Goal: Task Accomplishment & Management: Manage account settings

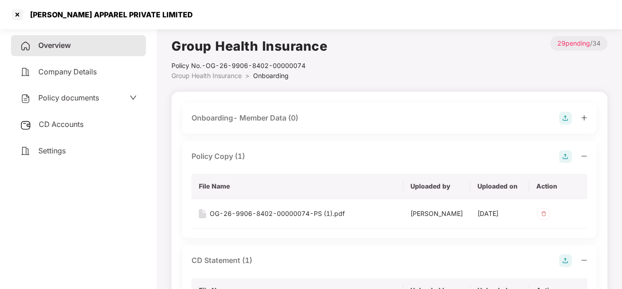
click at [69, 123] on span "CD Accounts" at bounding box center [61, 123] width 45 height 9
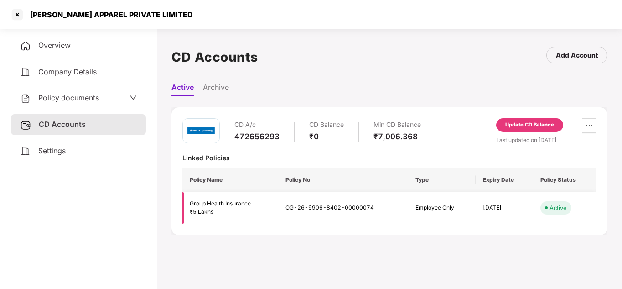
scroll to position [16, 0]
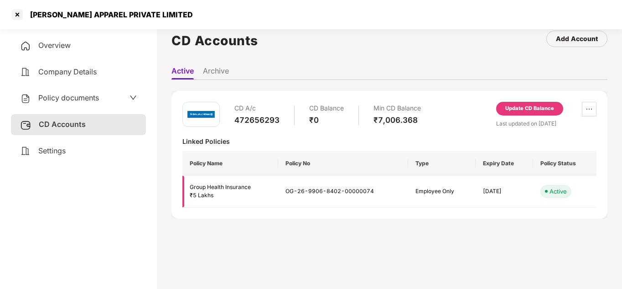
click at [220, 186] on div "Group Health Insurance" at bounding box center [230, 187] width 81 height 9
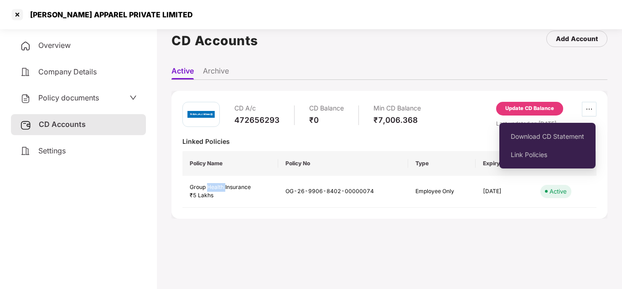
click at [592, 112] on span "ellipsis" at bounding box center [589, 108] width 14 height 7
click at [547, 137] on span "Download CD Statement" at bounding box center [547, 136] width 73 height 10
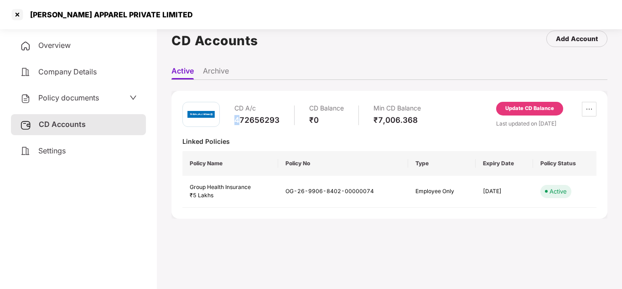
drag, startPoint x: 240, startPoint y: 121, endPoint x: 231, endPoint y: 120, distance: 8.7
click at [231, 120] on div "CD A/c 472656293 CD Balance ₹0 Min CD Balance ₹7,006.368" at bounding box center [301, 115] width 239 height 26
drag, startPoint x: 280, startPoint y: 119, endPoint x: 228, endPoint y: 121, distance: 52.0
click at [228, 121] on div "CD A/c 472656293 CD Balance ₹0 Min CD Balance ₹7,006.368" at bounding box center [301, 115] width 239 height 26
copy div "472656293"
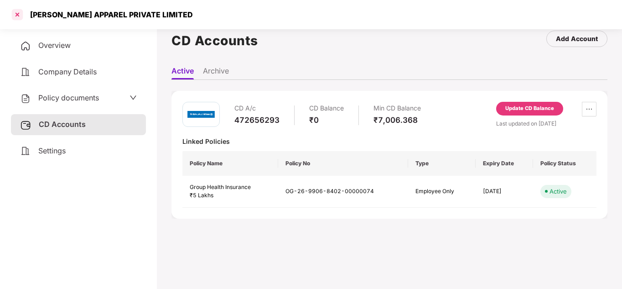
click at [13, 11] on div at bounding box center [17, 14] width 15 height 15
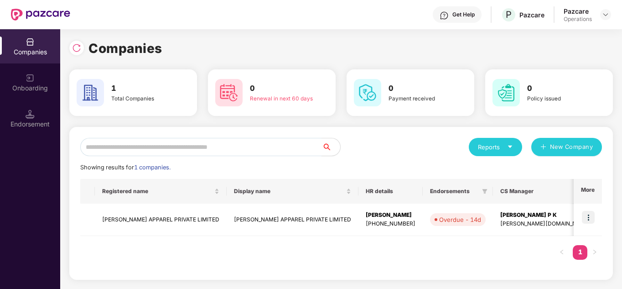
scroll to position [0, 0]
click at [168, 222] on td "[PERSON_NAME] APPAREL PRIVATE LIMITED" at bounding box center [161, 219] width 132 height 32
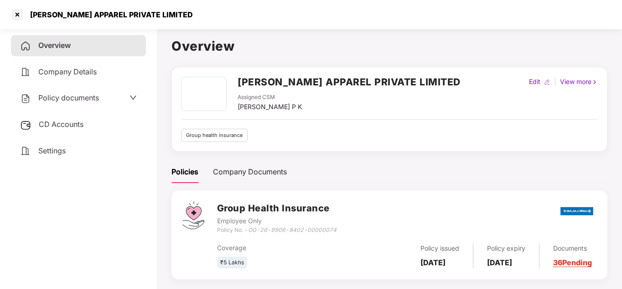
scroll to position [25, 0]
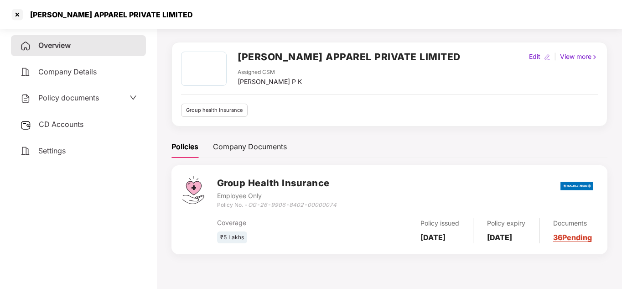
click at [566, 238] on link "36 Pending" at bounding box center [572, 237] width 39 height 9
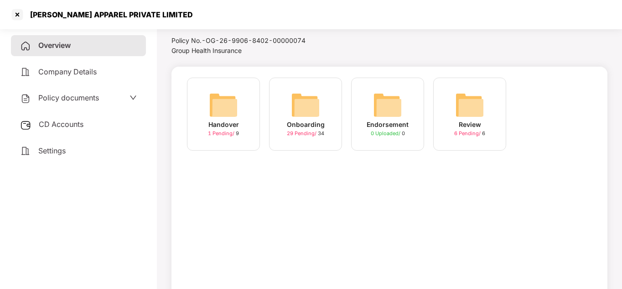
click at [471, 132] on span "6 Pending /" at bounding box center [468, 133] width 28 height 6
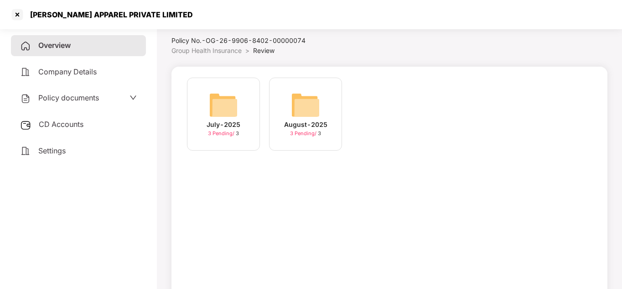
click at [217, 132] on span "3 Pending /" at bounding box center [222, 133] width 28 height 6
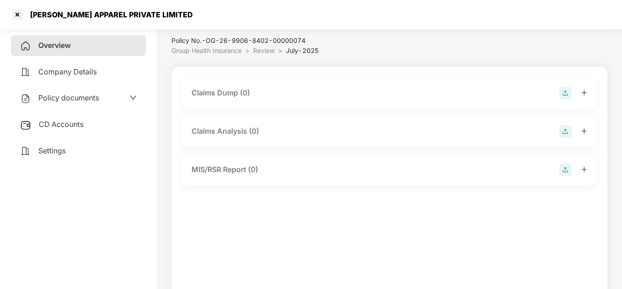
click at [270, 83] on div "Claims Dump (0)" at bounding box center [389, 93] width 414 height 31
click at [238, 91] on div "Claims Dump (0)" at bounding box center [221, 92] width 58 height 11
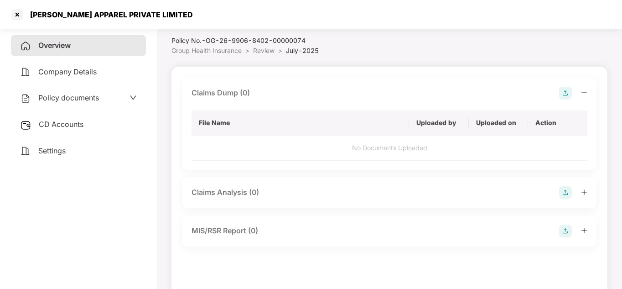
scroll to position [65, 0]
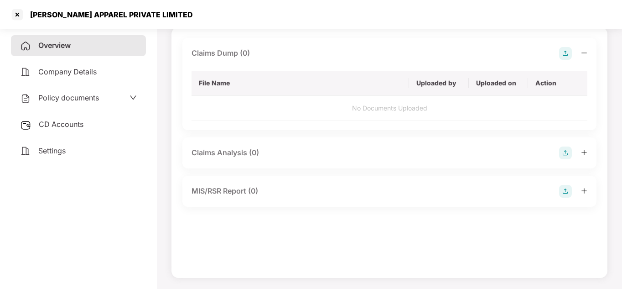
click at [239, 152] on div "Claims Analysis (0)" at bounding box center [225, 152] width 67 height 11
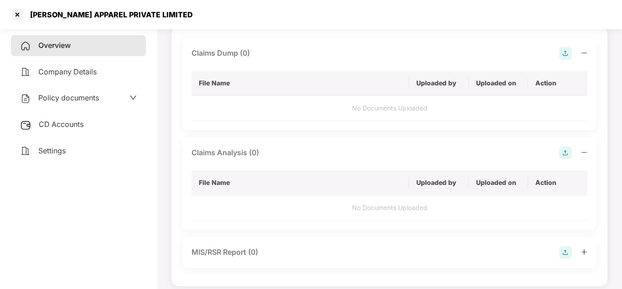
scroll to position [73, 0]
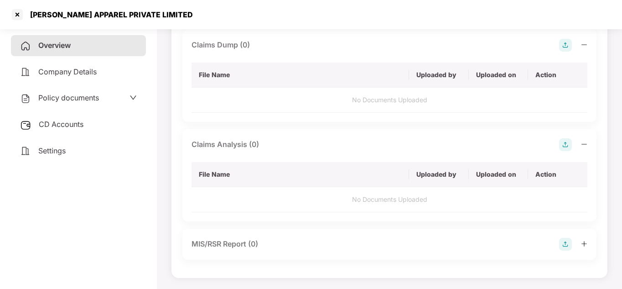
click at [224, 240] on div "MIS/RSR Report (0)" at bounding box center [225, 243] width 67 height 11
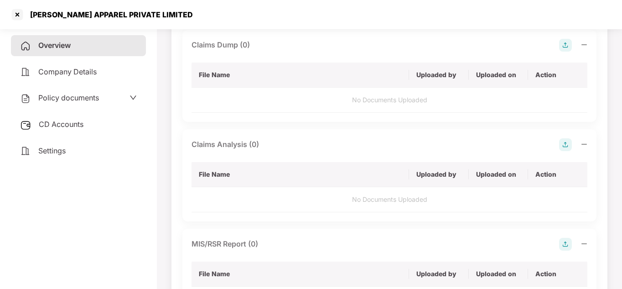
scroll to position [134, 0]
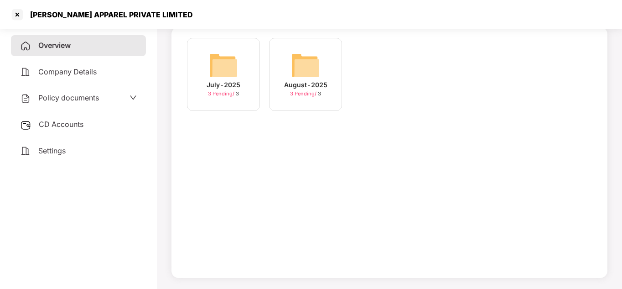
scroll to position [25, 0]
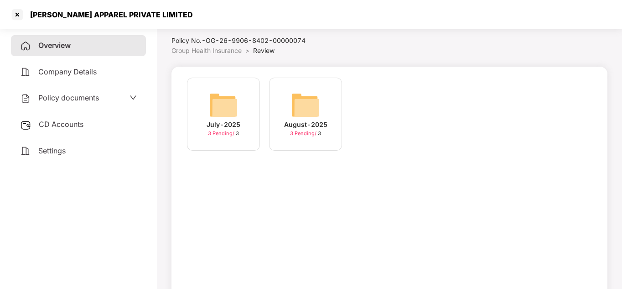
click at [291, 124] on div "August-2025" at bounding box center [305, 124] width 43 height 10
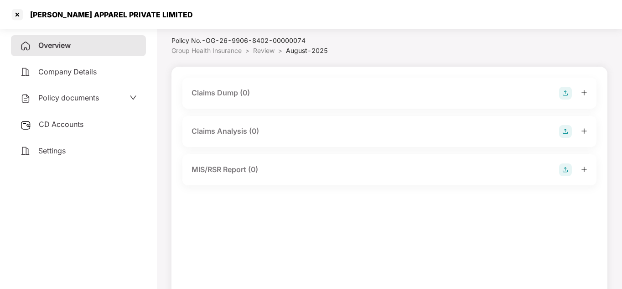
click at [292, 91] on div "Claims Dump (0)" at bounding box center [390, 93] width 396 height 13
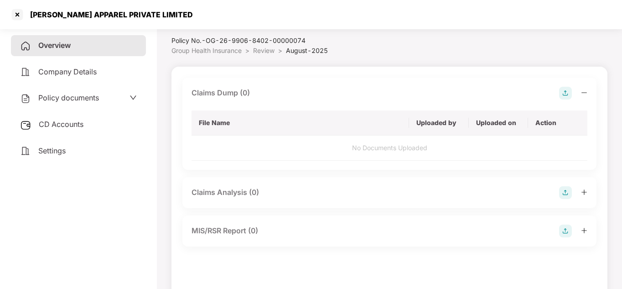
click at [279, 190] on div "Claims Analysis (0)" at bounding box center [390, 192] width 396 height 13
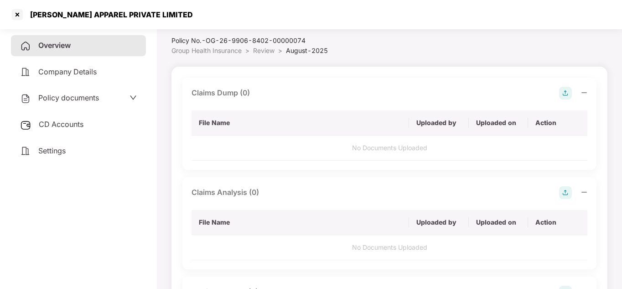
scroll to position [73, 0]
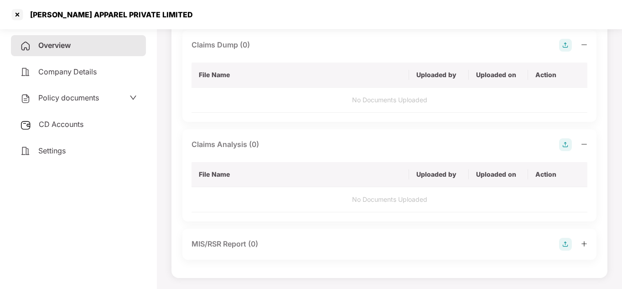
click at [242, 244] on div "MIS/RSR Report (0)" at bounding box center [225, 243] width 67 height 11
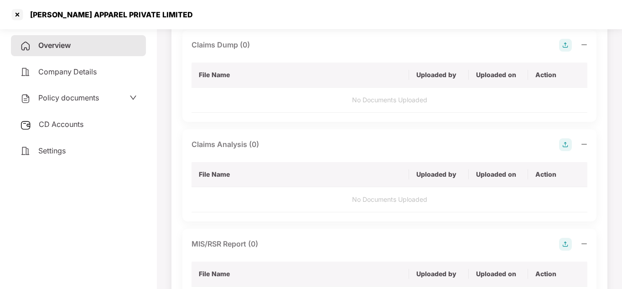
scroll to position [134, 0]
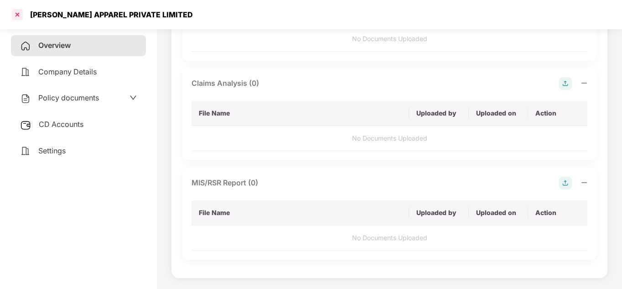
click at [17, 15] on div at bounding box center [17, 14] width 15 height 15
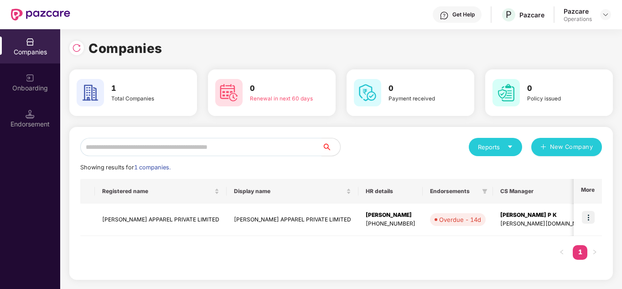
scroll to position [0, 0]
click at [378, 248] on div "Registered name Display name HR details Endorsements CS Manager Benefits Earlie…" at bounding box center [341, 224] width 522 height 90
click at [580, 252] on link "1" at bounding box center [580, 252] width 15 height 14
click at [28, 121] on div "Endorsement" at bounding box center [30, 123] width 60 height 9
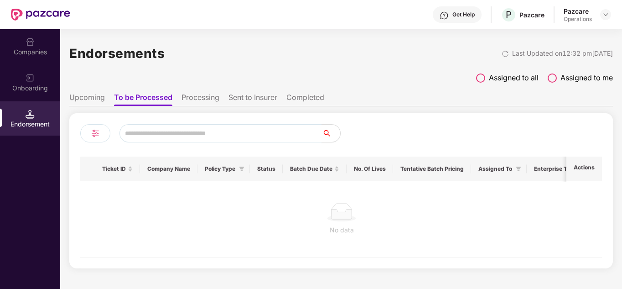
click at [90, 101] on li "Upcoming" at bounding box center [87, 99] width 36 height 13
click at [165, 99] on li "To be Processed" at bounding box center [142, 99] width 57 height 13
click at [208, 98] on li "Processing" at bounding box center [201, 99] width 38 height 13
click at [257, 98] on li "Sent to Insurer" at bounding box center [252, 99] width 49 height 13
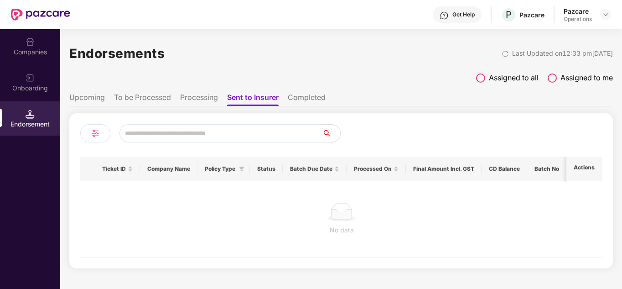
click at [317, 98] on li "Completed" at bounding box center [307, 99] width 38 height 13
click at [101, 96] on li "Upcoming" at bounding box center [87, 99] width 36 height 13
click at [38, 47] on div "Companies" at bounding box center [30, 51] width 60 height 9
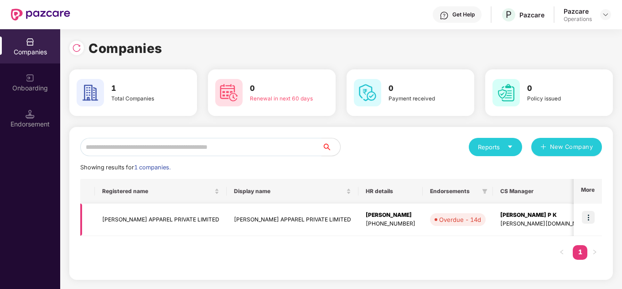
click at [163, 219] on td "[PERSON_NAME] APPAREL PRIVATE LIMITED" at bounding box center [161, 219] width 132 height 32
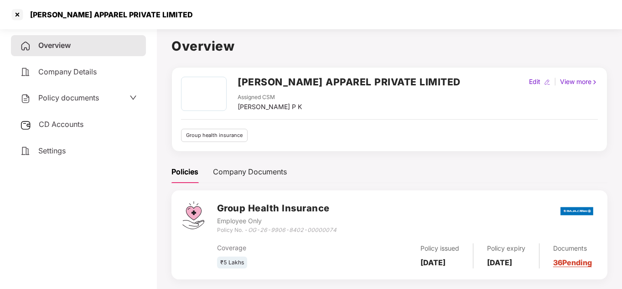
scroll to position [25, 0]
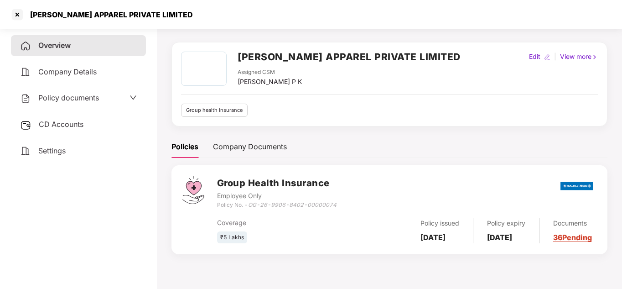
click at [576, 237] on link "36 Pending" at bounding box center [572, 237] width 39 height 9
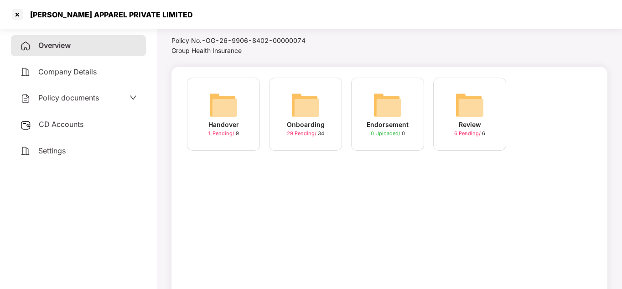
click at [218, 135] on span "1 Pending /" at bounding box center [222, 133] width 28 height 6
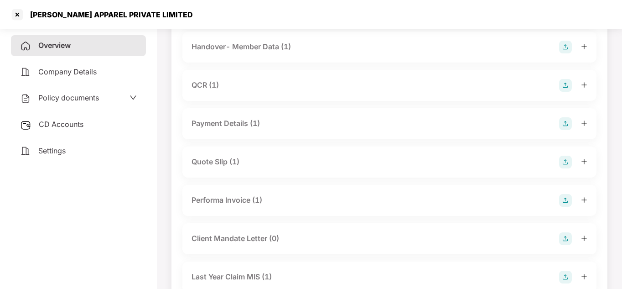
scroll to position [181, 0]
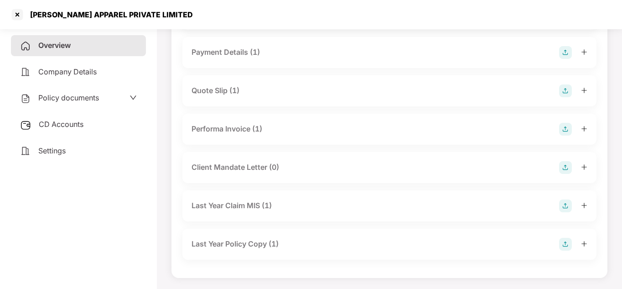
scroll to position [25, 0]
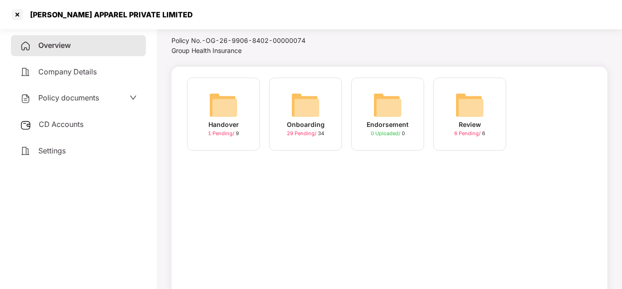
click at [466, 134] on span "6 Pending /" at bounding box center [468, 133] width 28 height 6
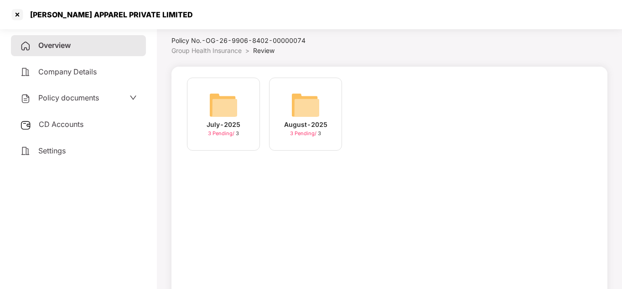
click at [218, 130] on div "3 Pending / 3" at bounding box center [223, 134] width 31 height 8
click at [303, 133] on span "3 Pending /" at bounding box center [304, 133] width 28 height 6
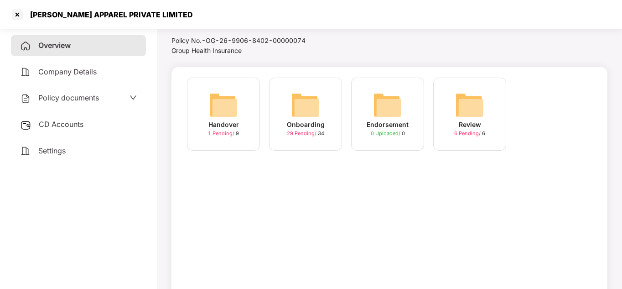
click at [302, 125] on div "Onboarding" at bounding box center [306, 124] width 38 height 10
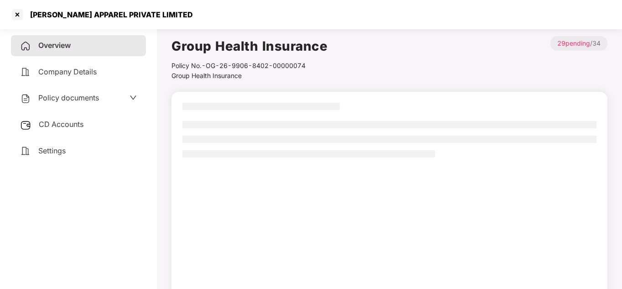
scroll to position [25, 0]
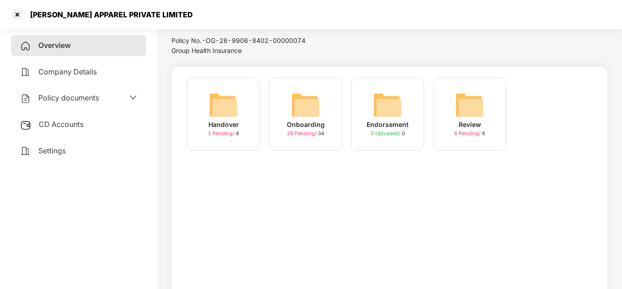
click at [380, 125] on div "Endorsement" at bounding box center [388, 124] width 42 height 10
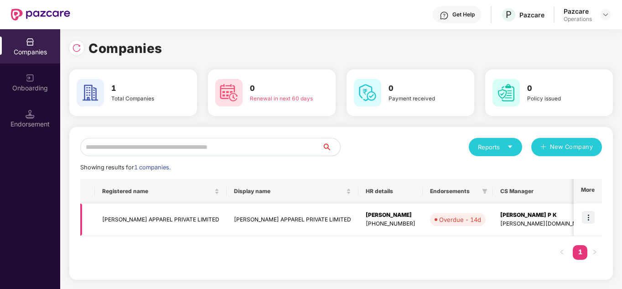
click at [159, 219] on td "[PERSON_NAME] APPAREL PRIVATE LIMITED" at bounding box center [161, 219] width 132 height 32
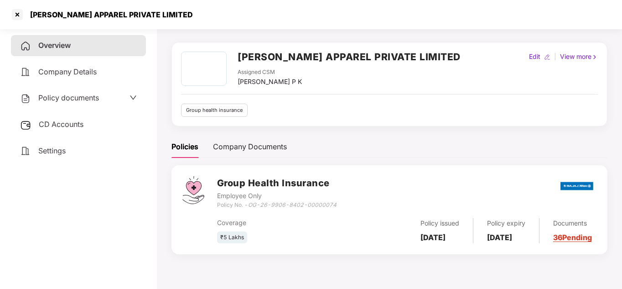
scroll to position [25, 0]
click at [246, 147] on div "Company Documents" at bounding box center [250, 146] width 74 height 11
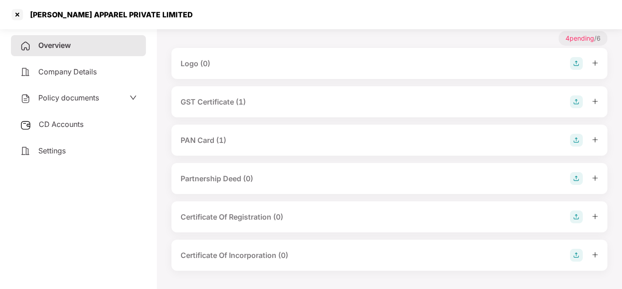
scroll to position [0, 0]
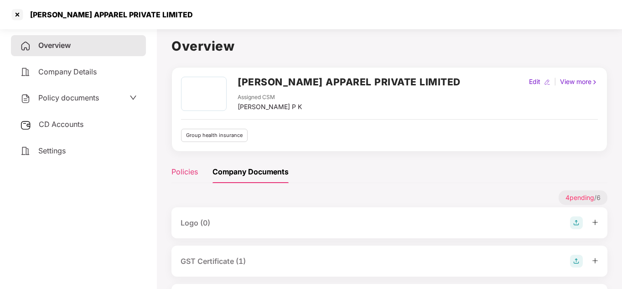
click at [178, 174] on div "Policies" at bounding box center [184, 171] width 26 height 11
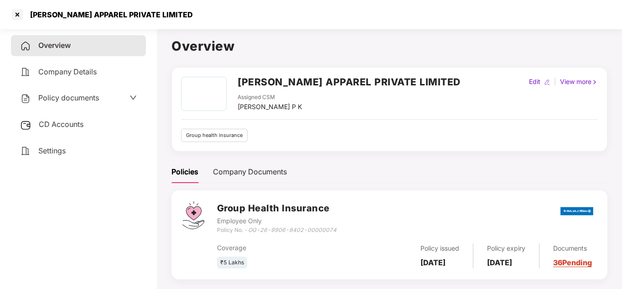
scroll to position [25, 0]
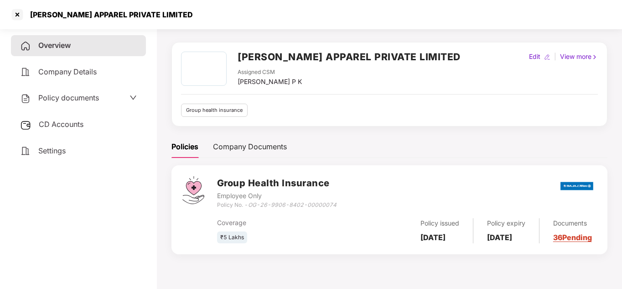
click at [571, 240] on link "36 Pending" at bounding box center [572, 237] width 39 height 9
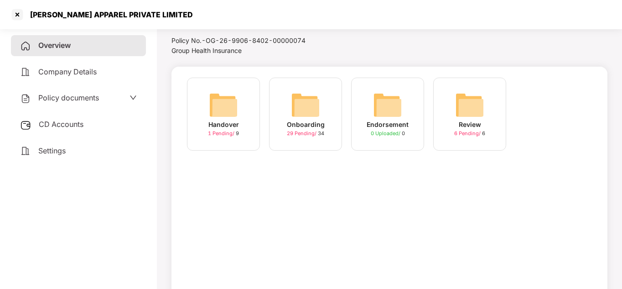
click at [301, 133] on span "29 Pending /" at bounding box center [302, 133] width 31 height 6
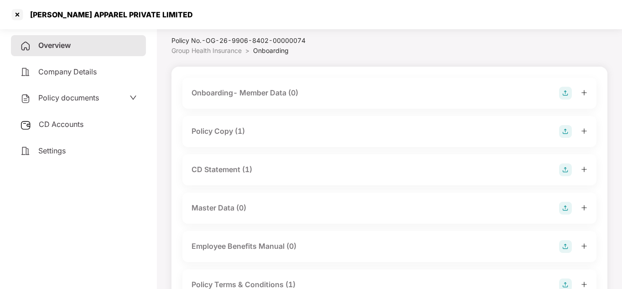
click at [586, 207] on icon "plus" at bounding box center [583, 207] width 5 height 0
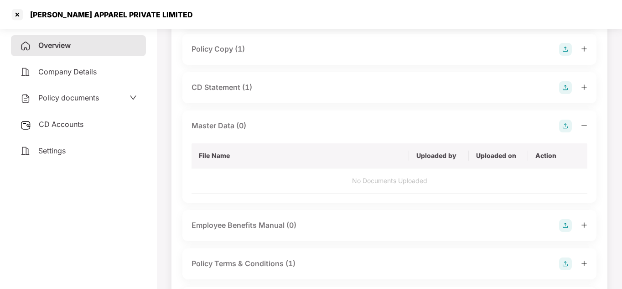
scroll to position [107, 0]
click at [294, 135] on div "Master Data (0) File Name Uploaded by Uploaded on Action No Documents Uploaded" at bounding box center [389, 157] width 414 height 92
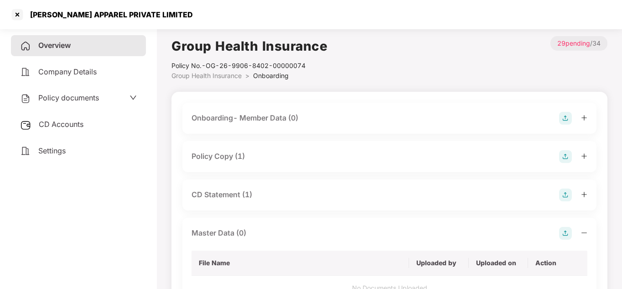
click at [63, 74] on span "Company Details" at bounding box center [67, 71] width 58 height 9
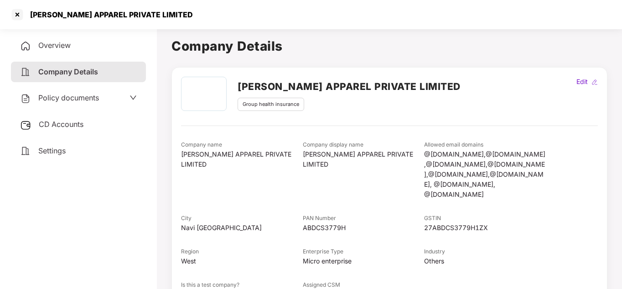
click at [55, 48] on span "Overview" at bounding box center [54, 45] width 32 height 9
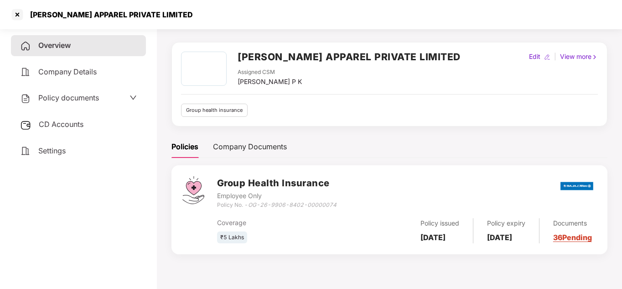
scroll to position [25, 0]
click at [70, 98] on span "Policy documents" at bounding box center [68, 97] width 61 height 9
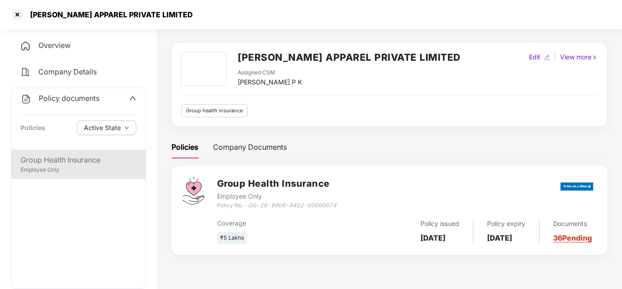
click at [80, 161] on div "Group Health Insurance" at bounding box center [79, 159] width 116 height 11
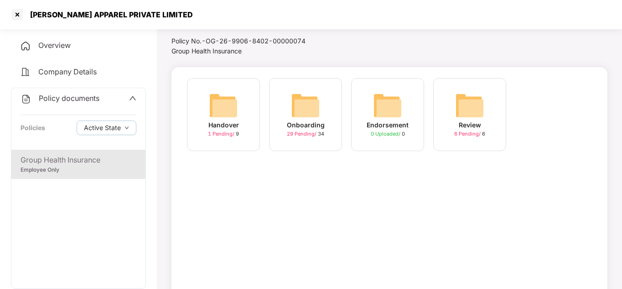
click at [308, 131] on span "29 Pending /" at bounding box center [302, 133] width 31 height 6
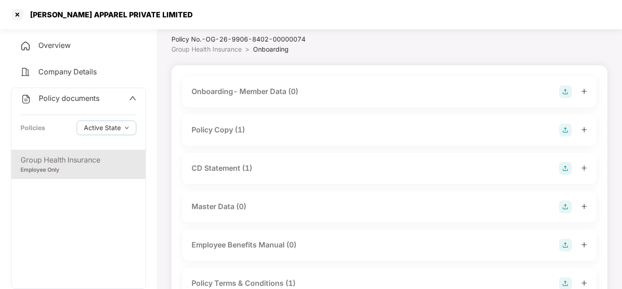
scroll to position [0, 0]
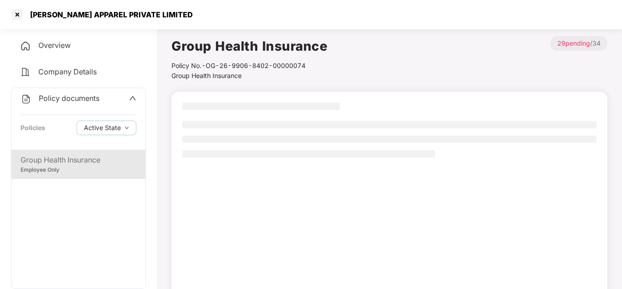
scroll to position [25, 0]
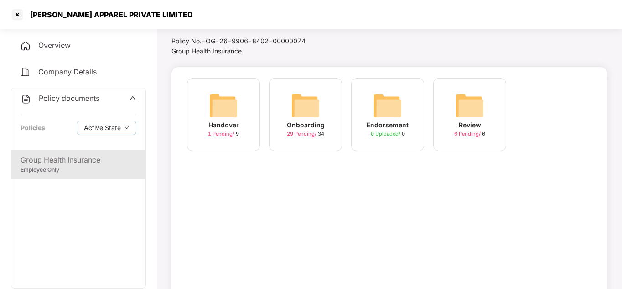
click at [462, 137] on span "6 Pending /" at bounding box center [468, 133] width 28 height 6
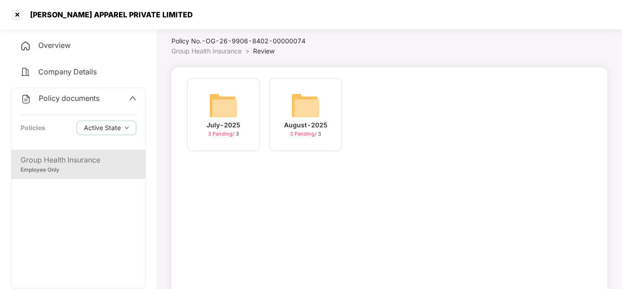
click at [218, 130] on span "3 Pending /" at bounding box center [222, 133] width 28 height 6
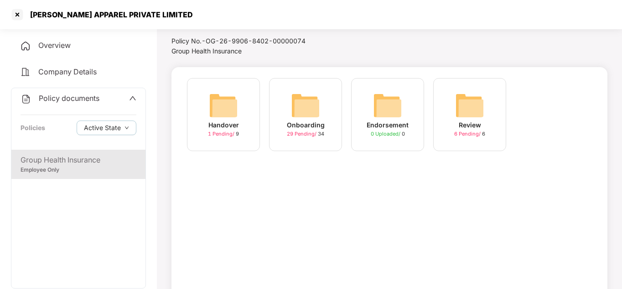
click at [226, 137] on span "1 Pending /" at bounding box center [222, 133] width 28 height 6
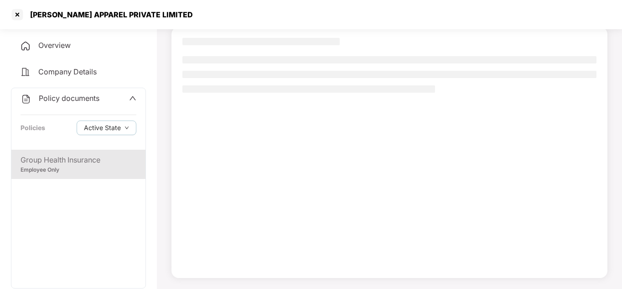
scroll to position [25, 0]
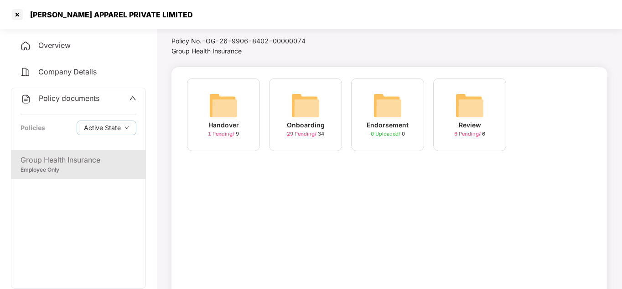
click at [213, 130] on span "1 Pending /" at bounding box center [222, 133] width 28 height 6
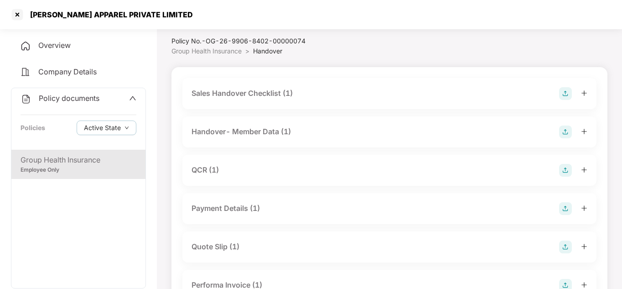
scroll to position [181, 0]
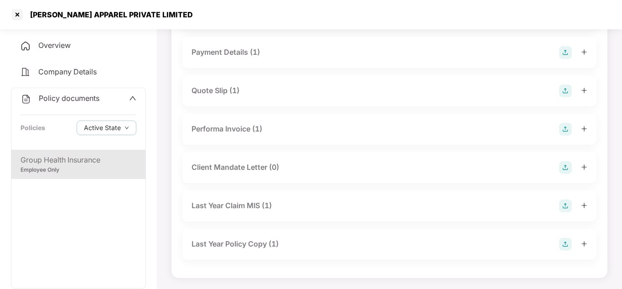
click at [55, 70] on span "Company Details" at bounding box center [67, 71] width 58 height 9
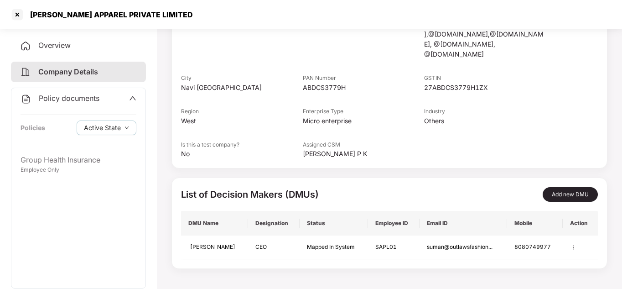
scroll to position [0, 0]
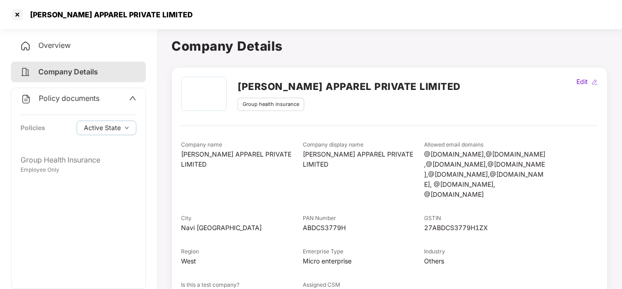
click at [44, 46] on span "Overview" at bounding box center [54, 45] width 32 height 9
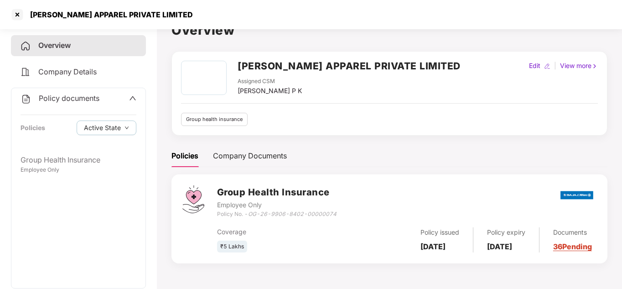
scroll to position [25, 0]
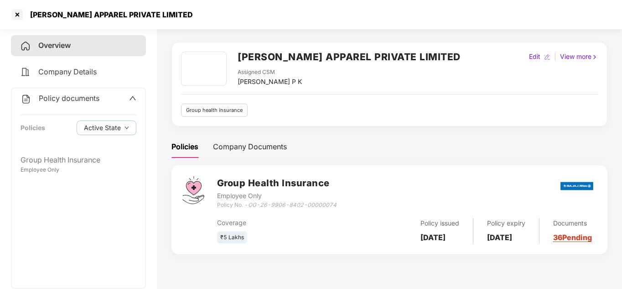
click at [567, 233] on link "36 Pending" at bounding box center [572, 237] width 39 height 9
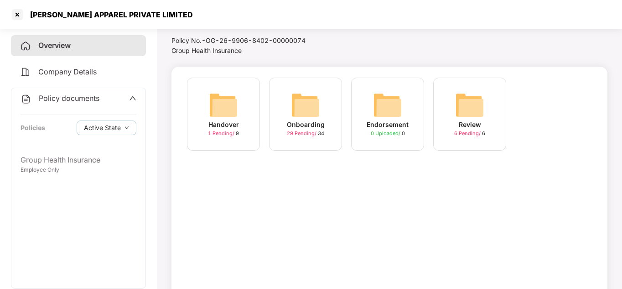
click at [297, 130] on div "29 Pending / 34" at bounding box center [305, 134] width 37 height 8
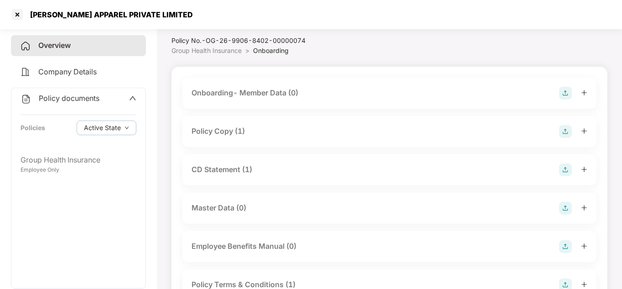
click at [252, 166] on div "CD Statement (1)" at bounding box center [222, 169] width 61 height 11
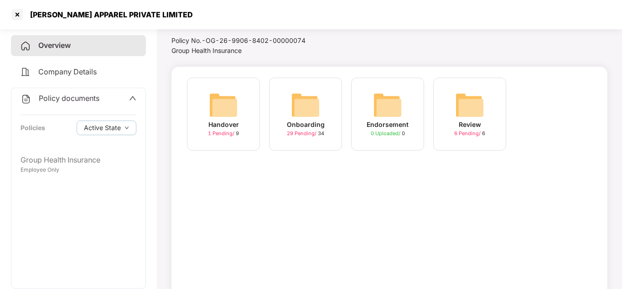
click at [88, 75] on span "Company Details" at bounding box center [67, 71] width 58 height 9
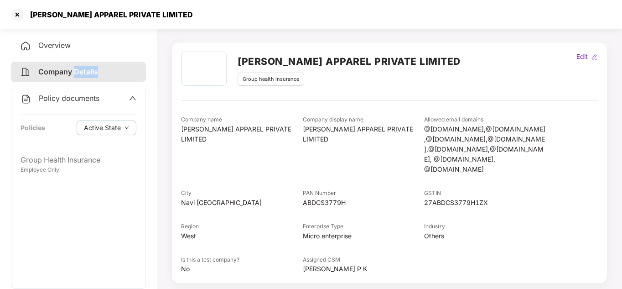
click at [88, 75] on span "Company Details" at bounding box center [68, 71] width 60 height 9
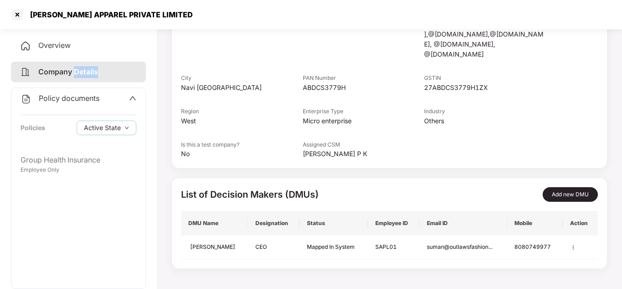
scroll to position [140, 0]
click at [44, 45] on span "Overview" at bounding box center [54, 45] width 32 height 9
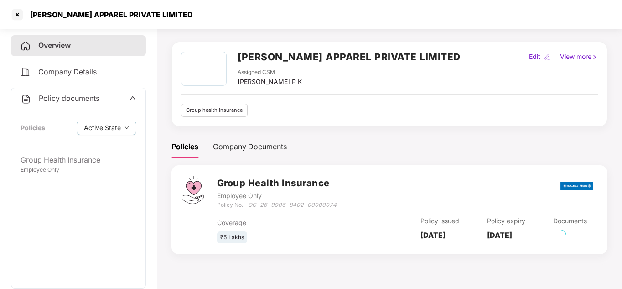
scroll to position [25, 0]
click at [45, 67] on span "Company Details" at bounding box center [67, 71] width 58 height 9
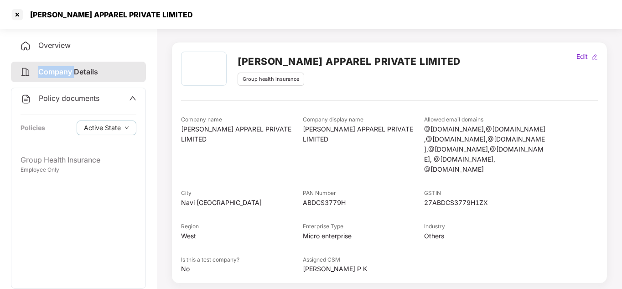
scroll to position [140, 0]
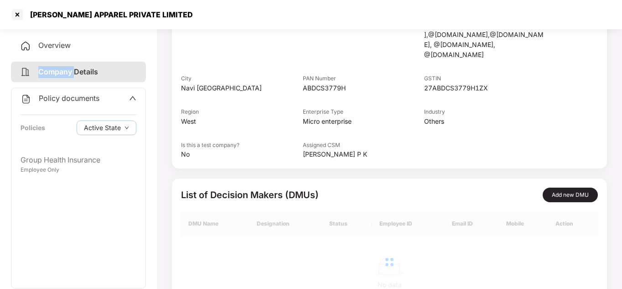
click at [45, 67] on span "Company Details" at bounding box center [68, 71] width 60 height 9
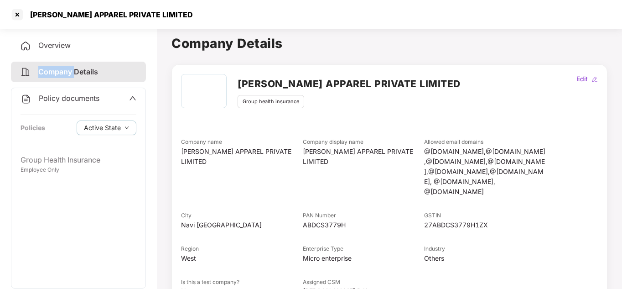
scroll to position [2, 0]
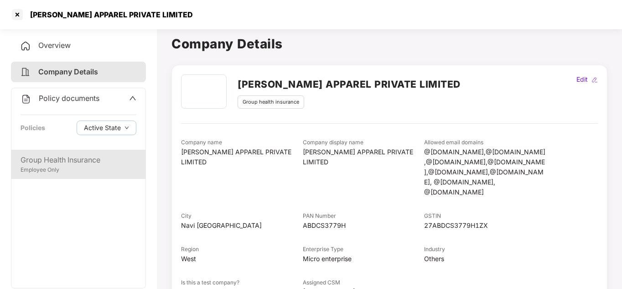
click at [58, 159] on div "Group Health Insurance" at bounding box center [79, 159] width 116 height 11
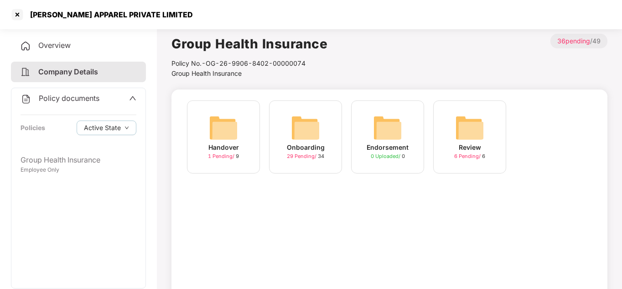
click at [215, 155] on span "1 Pending /" at bounding box center [222, 156] width 28 height 6
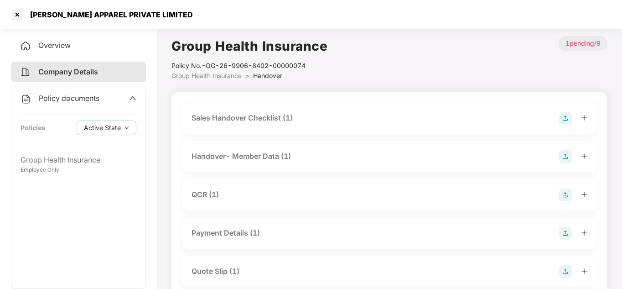
scroll to position [181, 0]
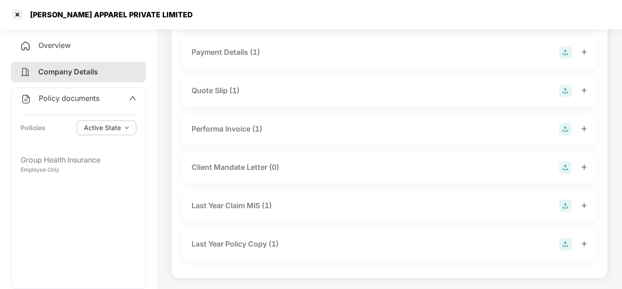
click at [41, 46] on span "Overview" at bounding box center [54, 45] width 32 height 9
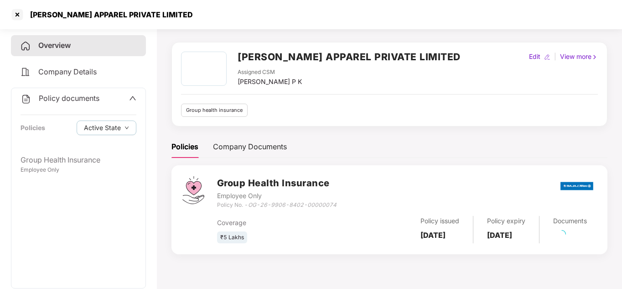
scroll to position [25, 0]
click at [17, 15] on div at bounding box center [17, 14] width 15 height 15
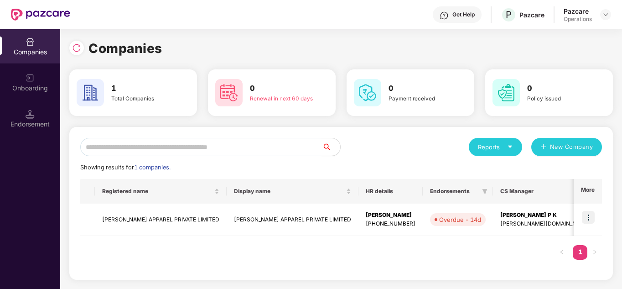
scroll to position [0, 0]
click at [130, 100] on div "Total Companies" at bounding box center [142, 98] width 63 height 8
click at [108, 93] on div "1 Total Companies" at bounding box center [143, 93] width 70 height 20
click at [165, 221] on td "[PERSON_NAME] APPAREL PRIVATE LIMITED" at bounding box center [161, 219] width 132 height 32
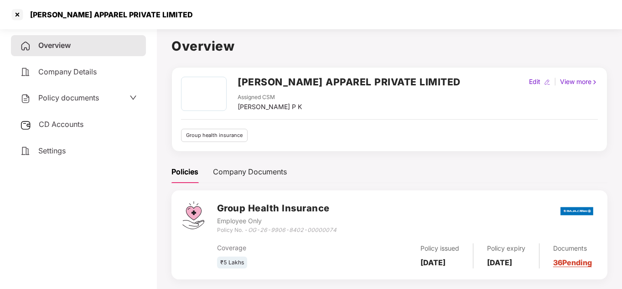
scroll to position [25, 0]
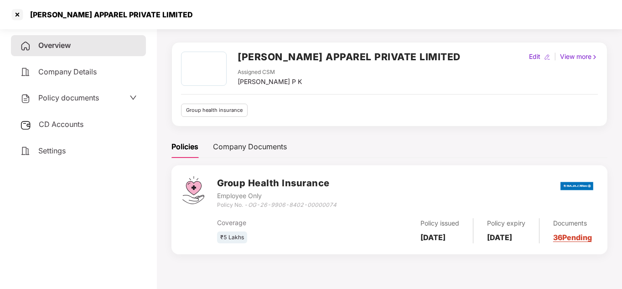
click at [63, 121] on span "CD Accounts" at bounding box center [61, 123] width 45 height 9
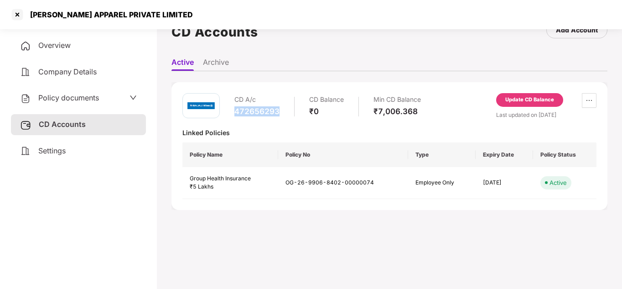
drag, startPoint x: 280, startPoint y: 110, endPoint x: 230, endPoint y: 115, distance: 50.0
click at [230, 115] on div "CD A/c 472656293 CD Balance ₹0 Min CD Balance ₹7,006.368" at bounding box center [301, 106] width 239 height 26
copy div "472656293"
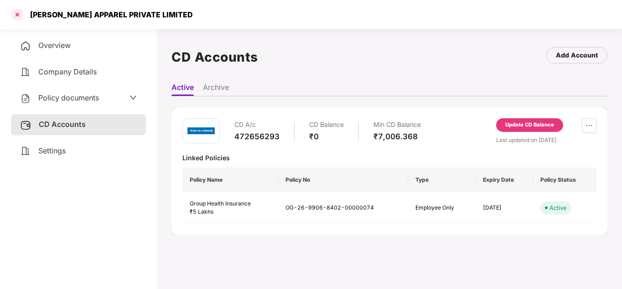
click at [17, 16] on div at bounding box center [17, 14] width 15 height 15
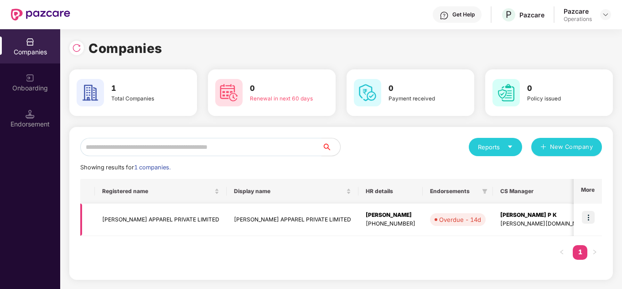
click at [591, 216] on img at bounding box center [588, 217] width 13 height 13
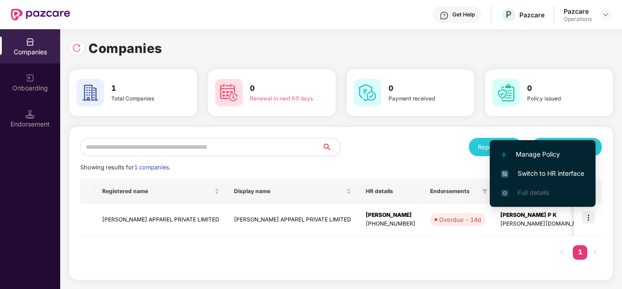
click at [545, 173] on span "Switch to HR interface" at bounding box center [542, 173] width 83 height 10
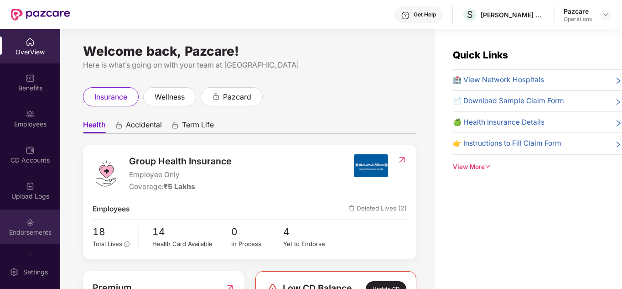
click at [37, 225] on div "Endorsements" at bounding box center [30, 226] width 60 height 34
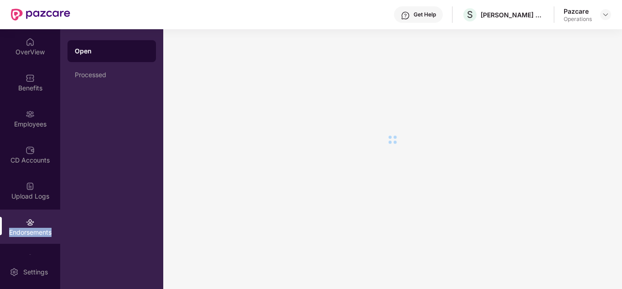
click at [37, 225] on div "Endorsements" at bounding box center [30, 226] width 60 height 34
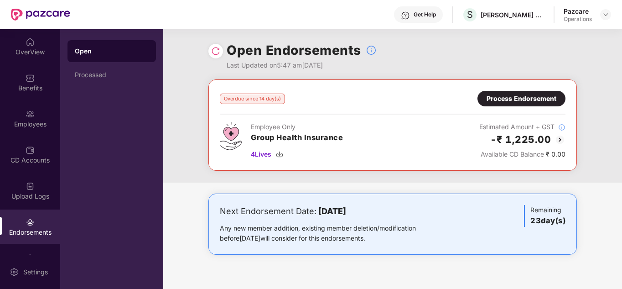
click at [492, 105] on div "Process Endorsement" at bounding box center [521, 99] width 88 height 16
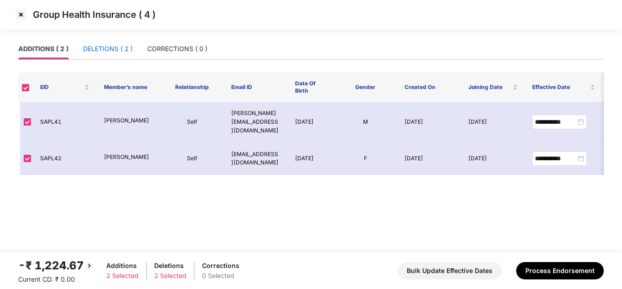
click at [99, 53] on div "DELETIONS ( 2 )" at bounding box center [108, 49] width 50 height 10
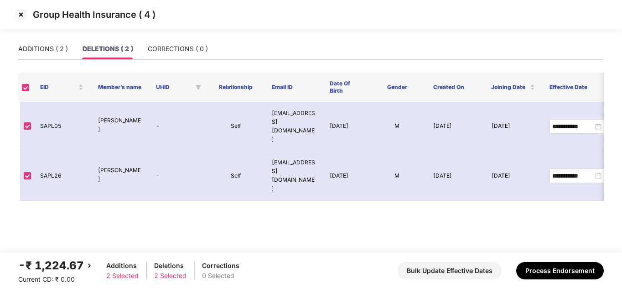
click at [20, 17] on img at bounding box center [21, 14] width 15 height 15
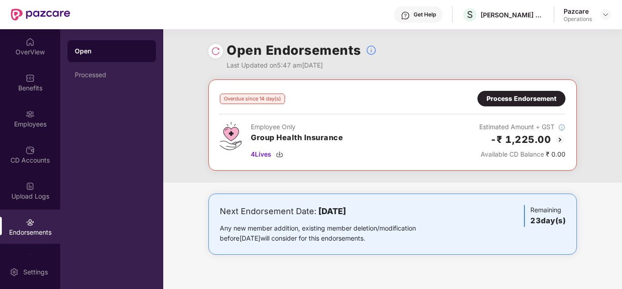
click at [510, 106] on div "Overdue since 14 day(s) Process Endorsement Employee Only Group Health Insuranc…" at bounding box center [393, 125] width 346 height 68
click at [507, 96] on div "Process Endorsement" at bounding box center [522, 98] width 70 height 10
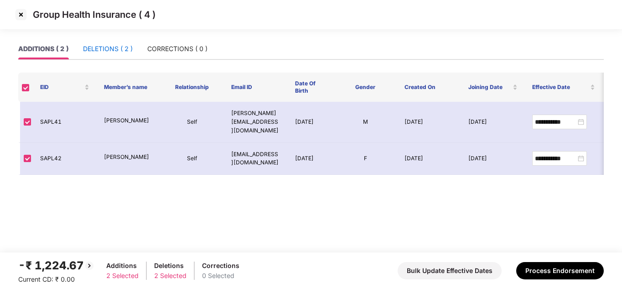
click at [101, 51] on div "DELETIONS ( 2 )" at bounding box center [108, 49] width 50 height 10
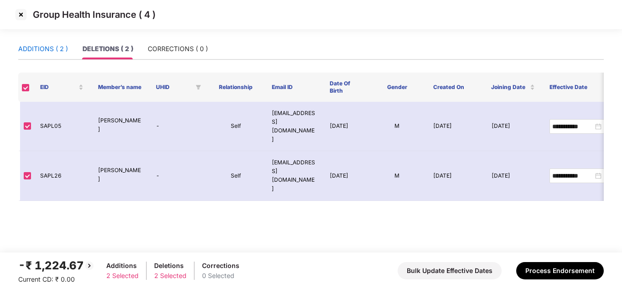
click at [39, 52] on div "ADDITIONS ( 2 )" at bounding box center [43, 49] width 50 height 10
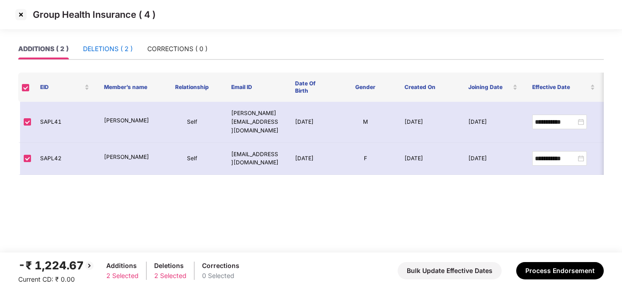
click at [107, 51] on div "DELETIONS ( 2 )" at bounding box center [108, 49] width 50 height 10
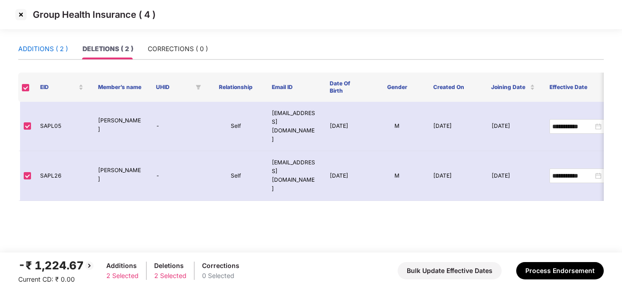
click at [42, 47] on div "ADDITIONS ( 2 )" at bounding box center [43, 49] width 50 height 10
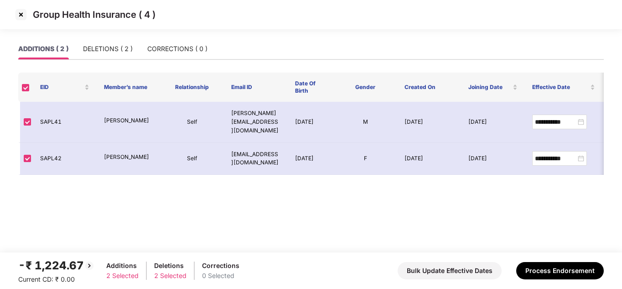
click at [19, 14] on img at bounding box center [21, 14] width 15 height 15
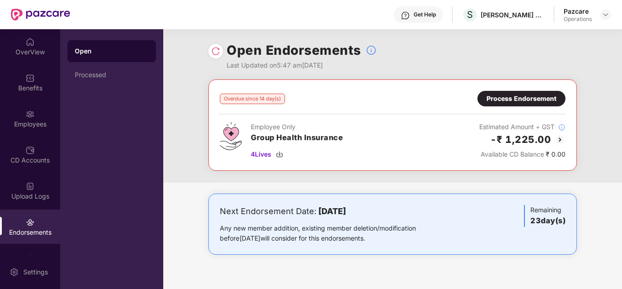
click at [598, 12] on div "Pazcare Operations" at bounding box center [587, 15] width 47 height 16
drag, startPoint x: 20, startPoint y: 48, endPoint x: 10, endPoint y: 48, distance: 9.6
click at [10, 48] on div "OverView" at bounding box center [30, 51] width 60 height 9
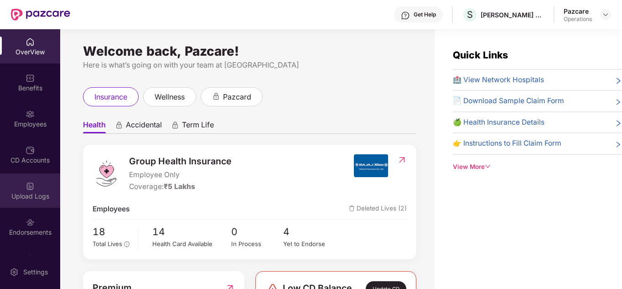
click at [32, 197] on div "Upload Logs" at bounding box center [30, 196] width 60 height 9
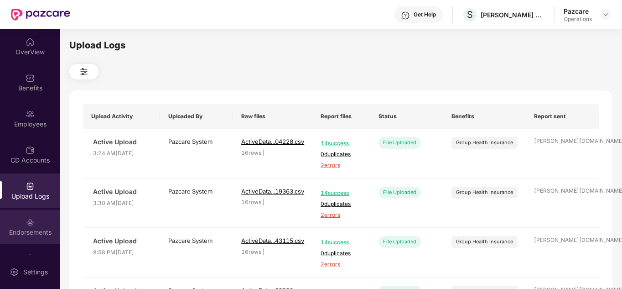
click at [36, 226] on div "Endorsements" at bounding box center [30, 226] width 60 height 34
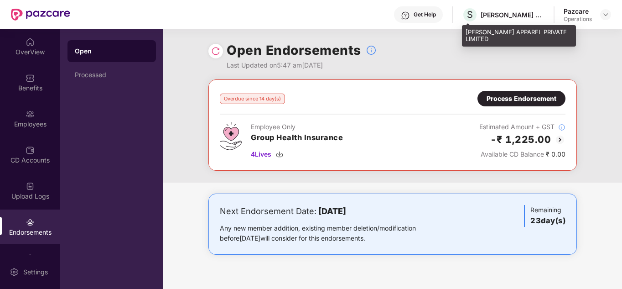
click at [499, 14] on div "[PERSON_NAME] APPAREL PRIVATE LIMITED" at bounding box center [513, 14] width 64 height 9
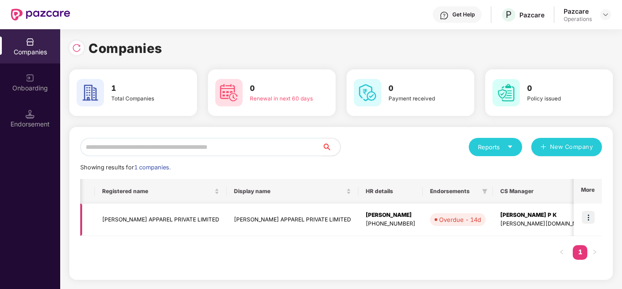
scroll to position [0, 185]
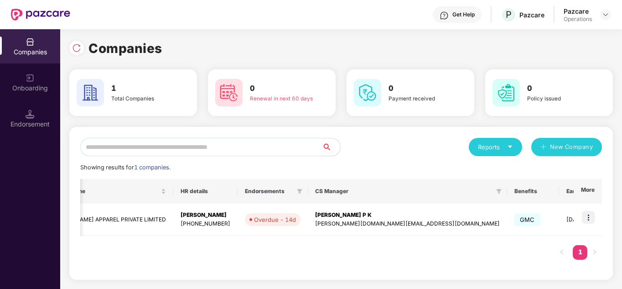
click at [21, 127] on div "Endorsement" at bounding box center [30, 123] width 60 height 9
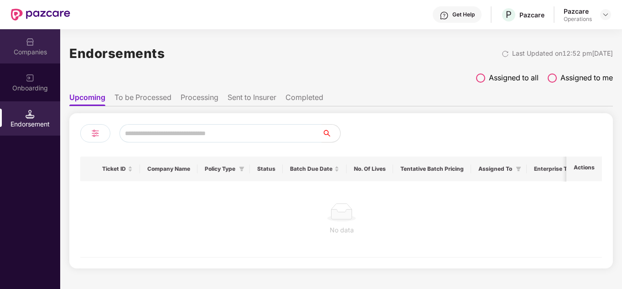
click at [41, 43] on div "Companies" at bounding box center [30, 46] width 60 height 34
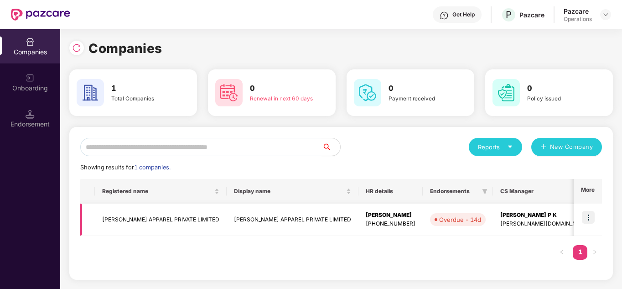
click at [273, 220] on td "[PERSON_NAME] APPAREL PRIVATE LIMITED" at bounding box center [293, 219] width 132 height 32
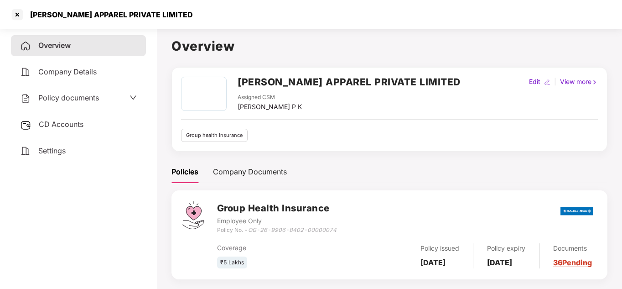
scroll to position [25, 0]
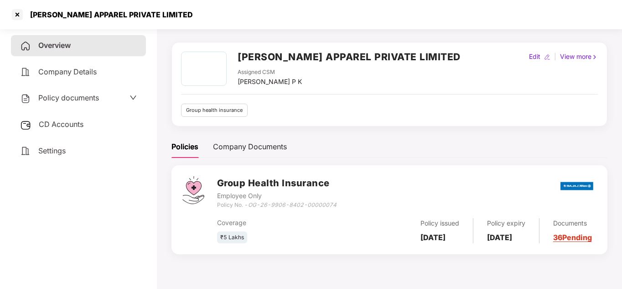
click at [575, 239] on link "36 Pending" at bounding box center [572, 237] width 39 height 9
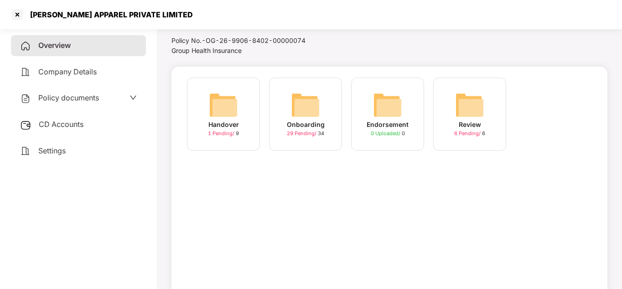
click at [319, 122] on div "Onboarding" at bounding box center [306, 124] width 38 height 10
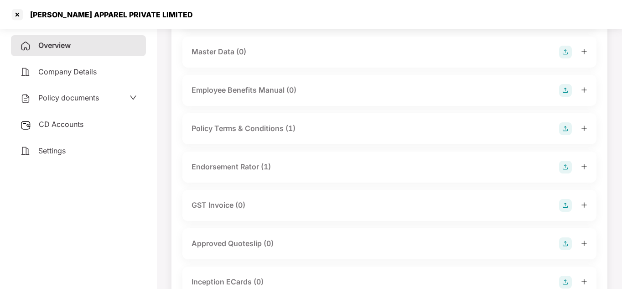
scroll to position [180, 0]
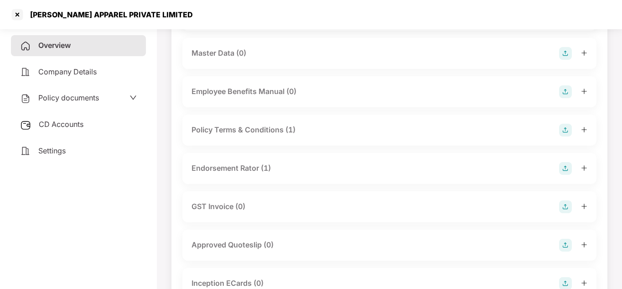
click at [337, 52] on div "Master Data (0)" at bounding box center [390, 53] width 396 height 13
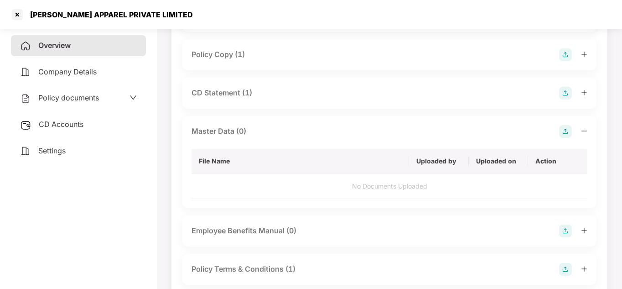
scroll to position [93, 0]
